Goal: Task Accomplishment & Management: Use online tool/utility

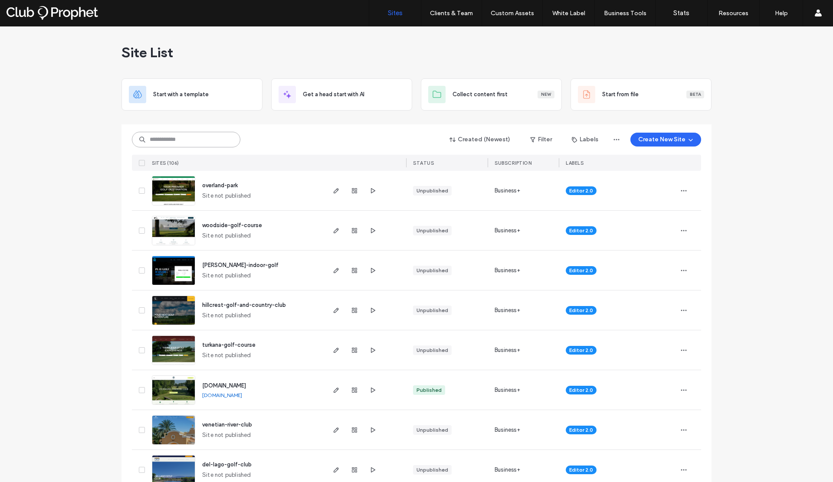
click at [190, 144] on input at bounding box center [186, 140] width 108 height 16
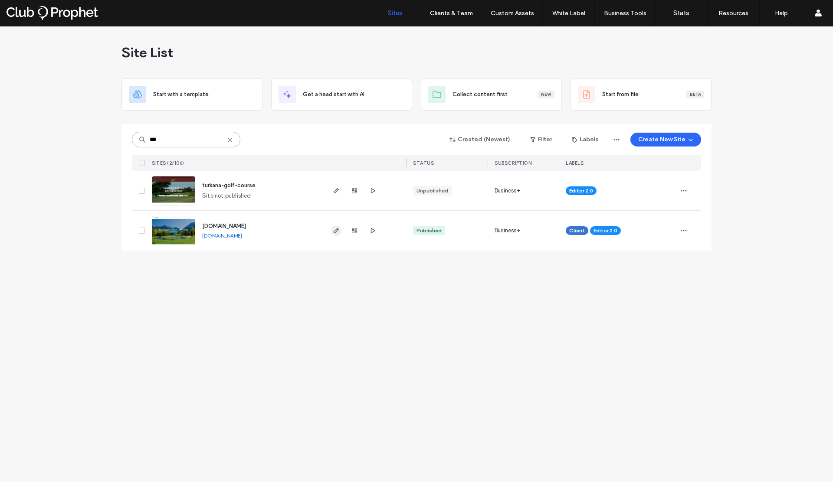
type input "***"
click at [334, 230] on icon "button" at bounding box center [336, 230] width 7 height 7
